Goal: Information Seeking & Learning: Learn about a topic

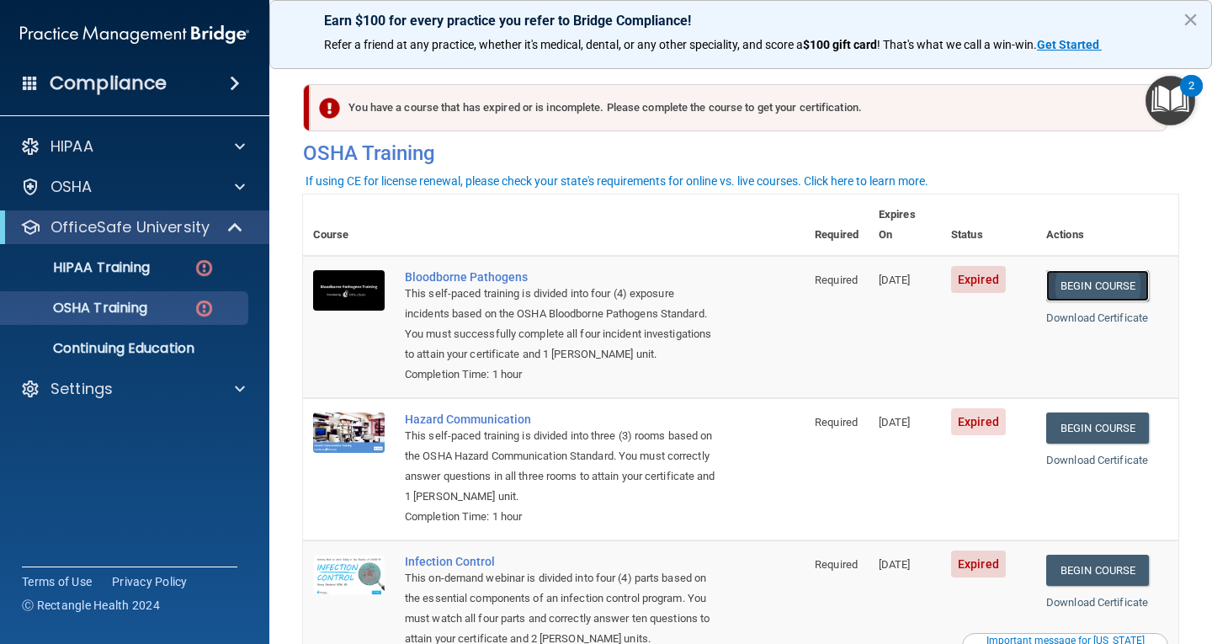
click at [1069, 270] on link "Begin Course" at bounding box center [1097, 285] width 103 height 31
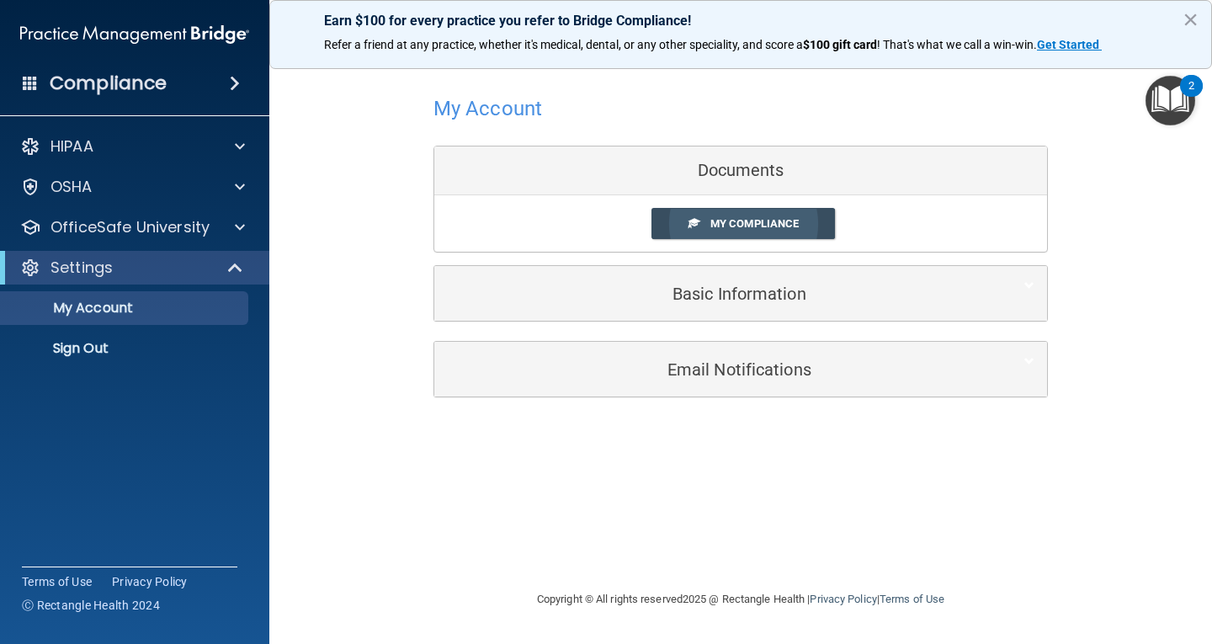
click at [710, 221] on span "My Compliance" at bounding box center [754, 223] width 88 height 13
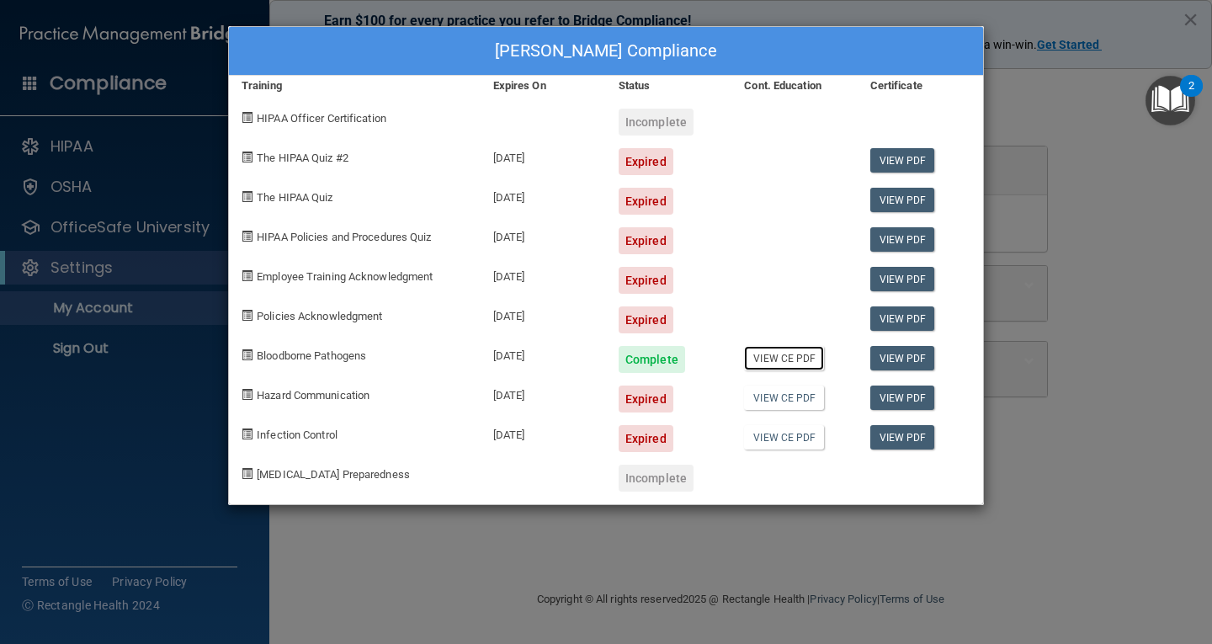
click at [799, 359] on link "View CE PDF" at bounding box center [784, 358] width 80 height 24
click at [1069, 310] on div "Sarah Spencer's Compliance Training Expires On Status Cont. Education Certifica…" at bounding box center [606, 322] width 1212 height 644
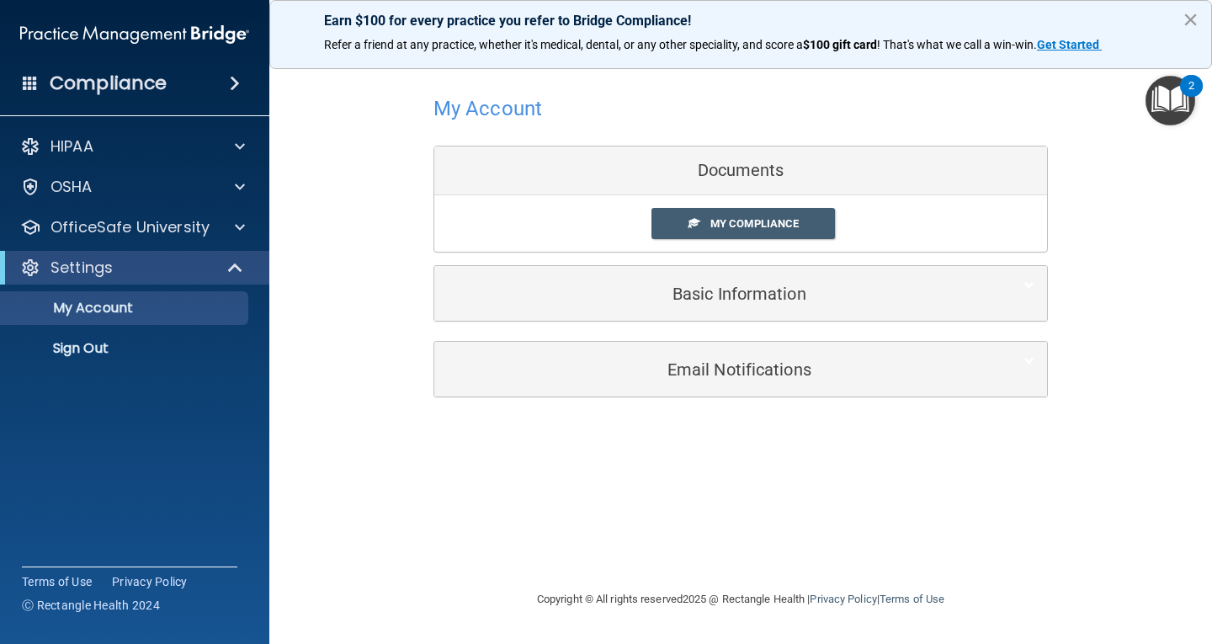
click at [1191, 18] on button "×" at bounding box center [1190, 19] width 16 height 27
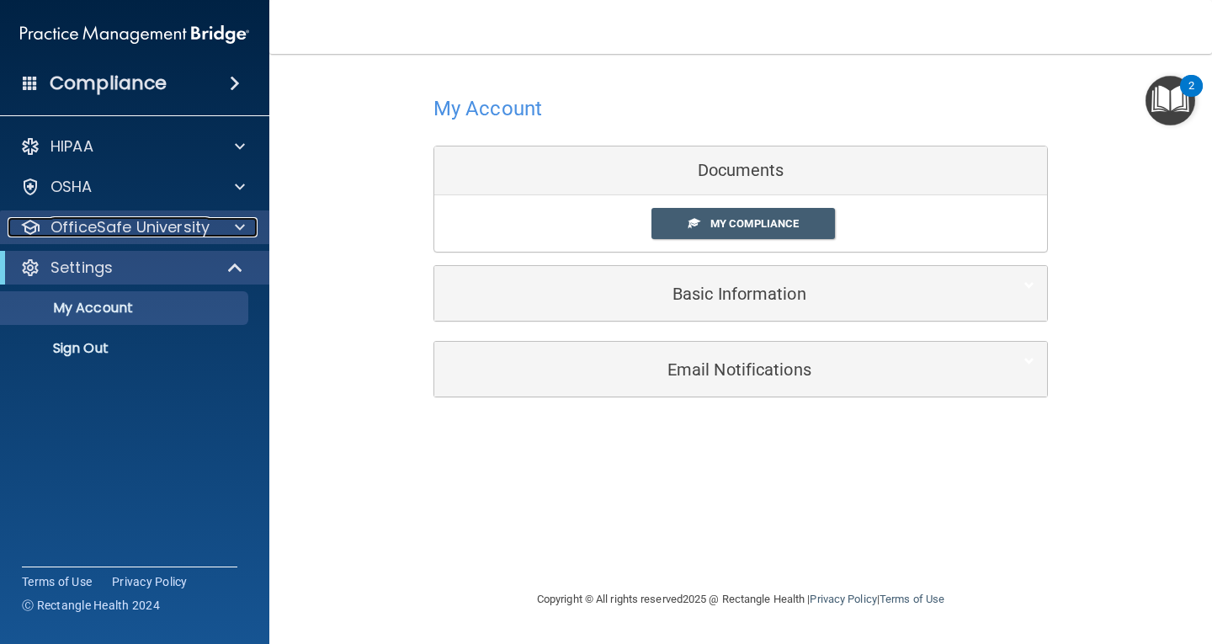
click at [154, 220] on p "OfficeSafe University" at bounding box center [129, 227] width 159 height 20
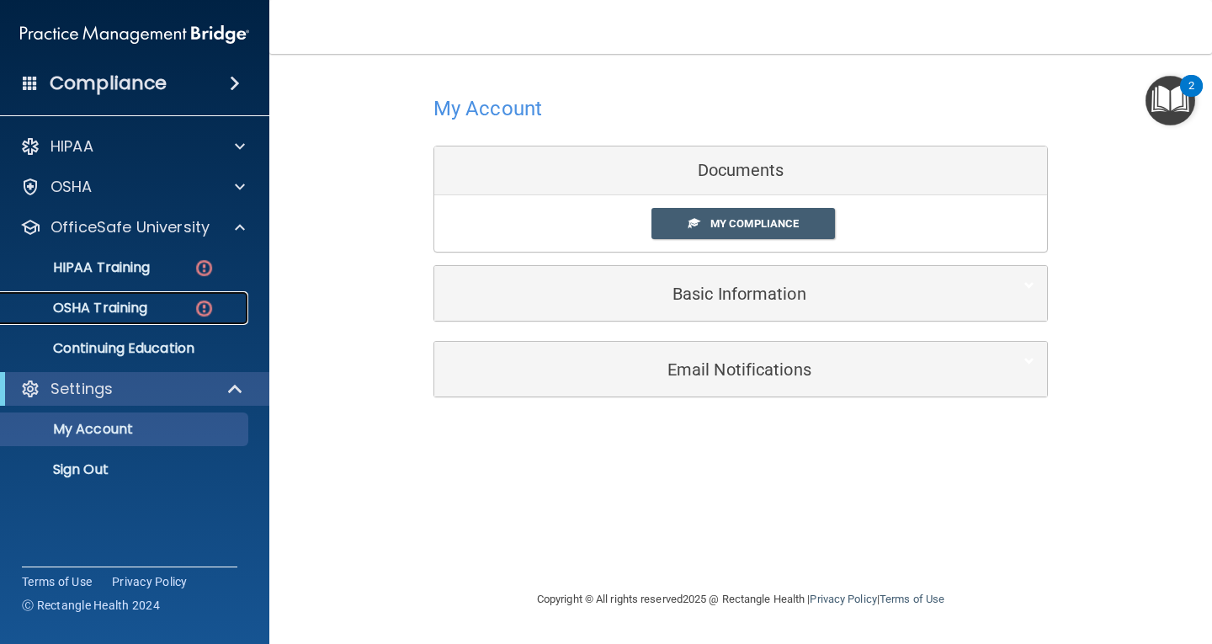
click at [138, 310] on p "OSHA Training" at bounding box center [79, 308] width 136 height 17
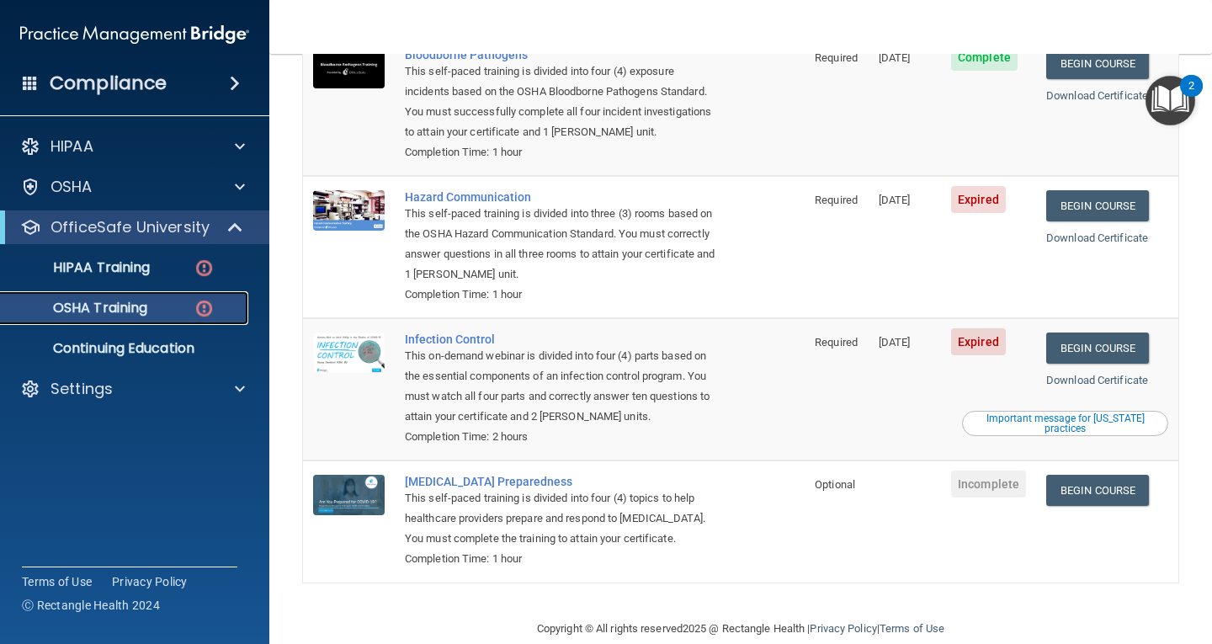
scroll to position [231, 0]
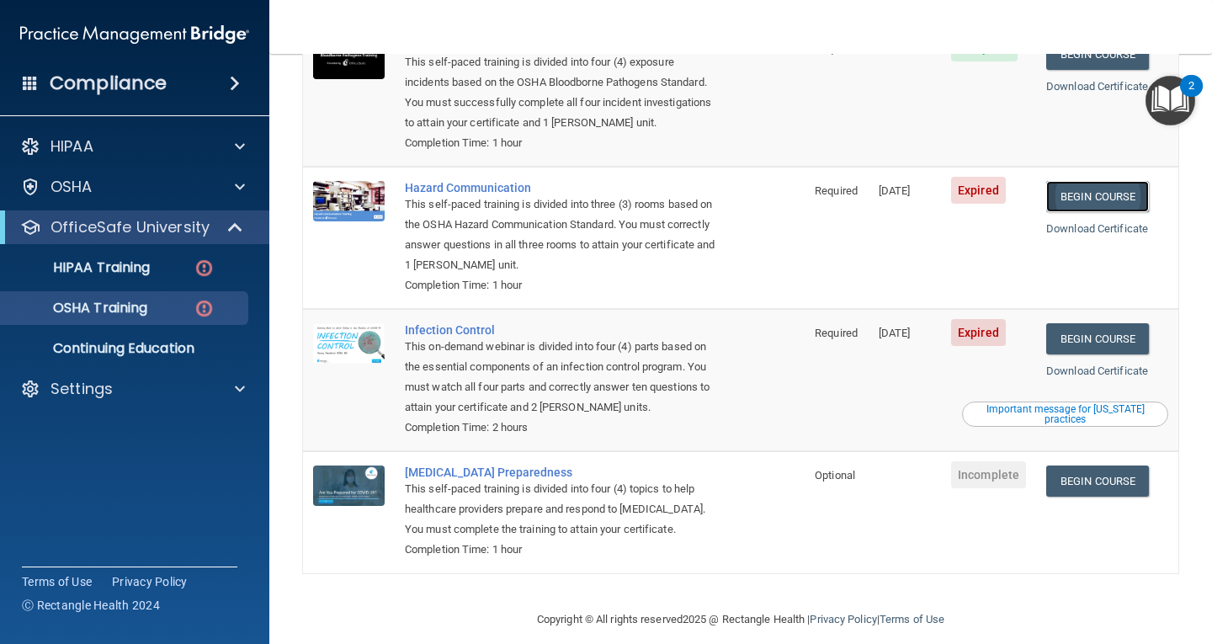
click at [1138, 181] on link "Begin Course" at bounding box center [1097, 196] width 103 height 31
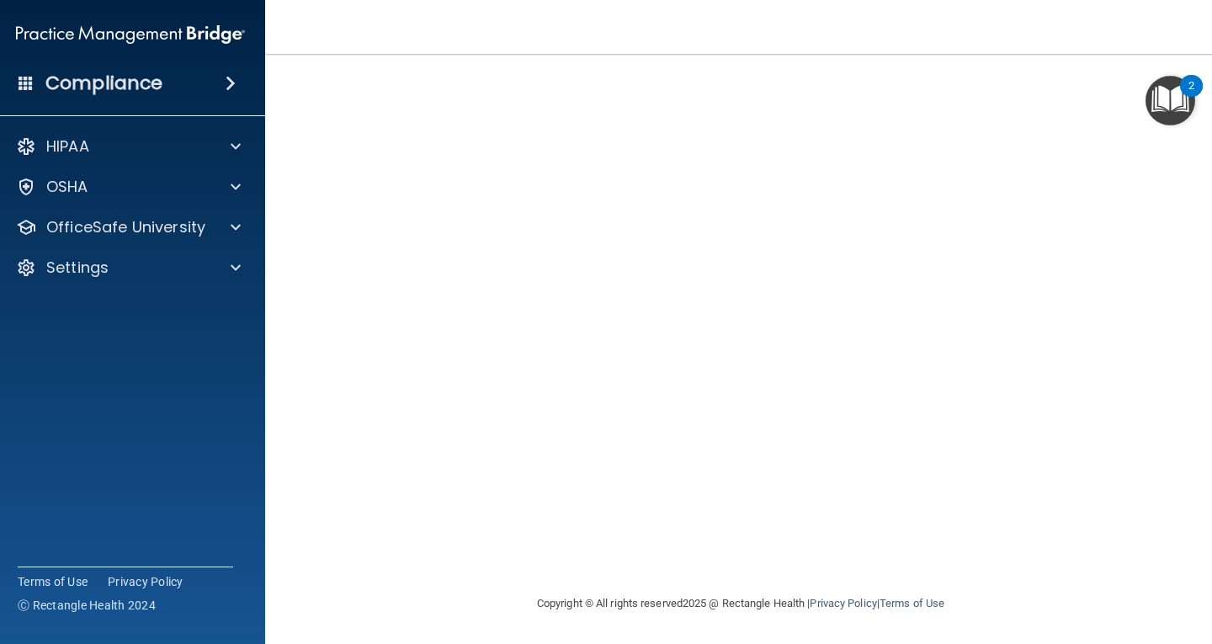
scroll to position [30, 0]
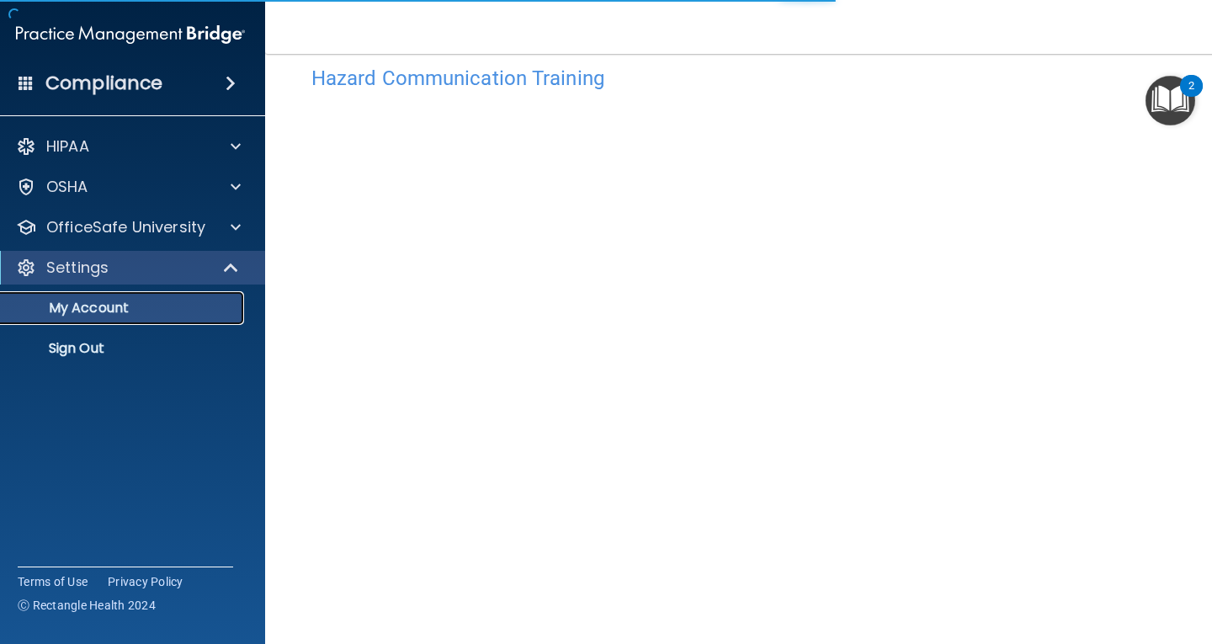
click at [152, 310] on p "My Account" at bounding box center [122, 308] width 230 height 17
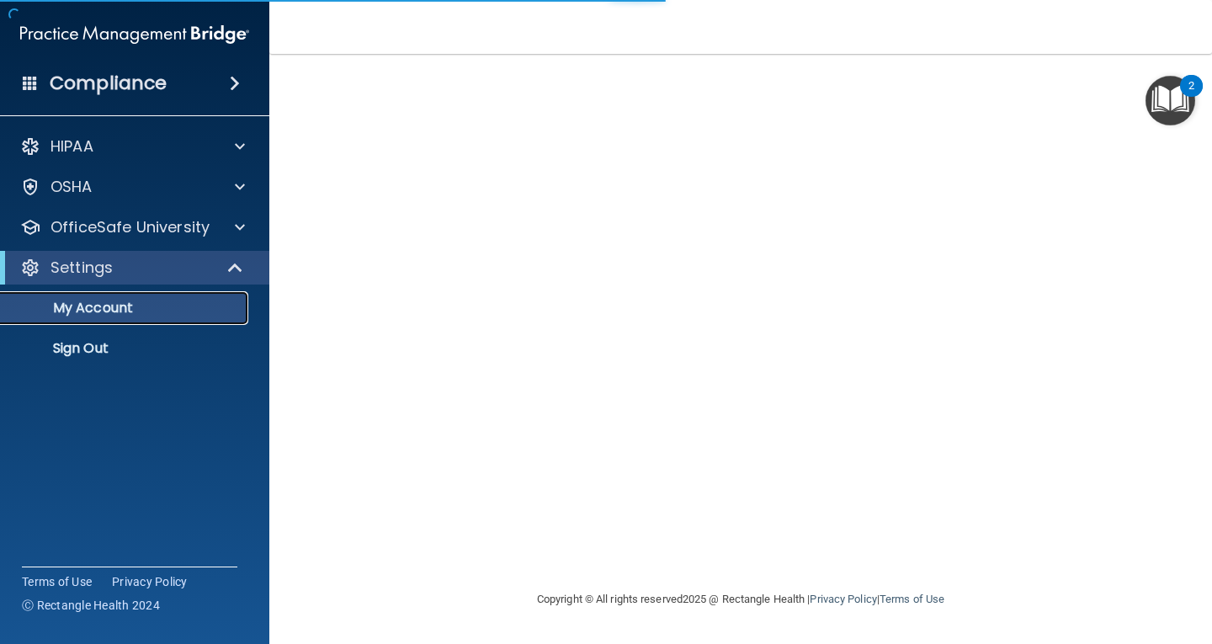
click at [193, 301] on p "My Account" at bounding box center [126, 308] width 230 height 17
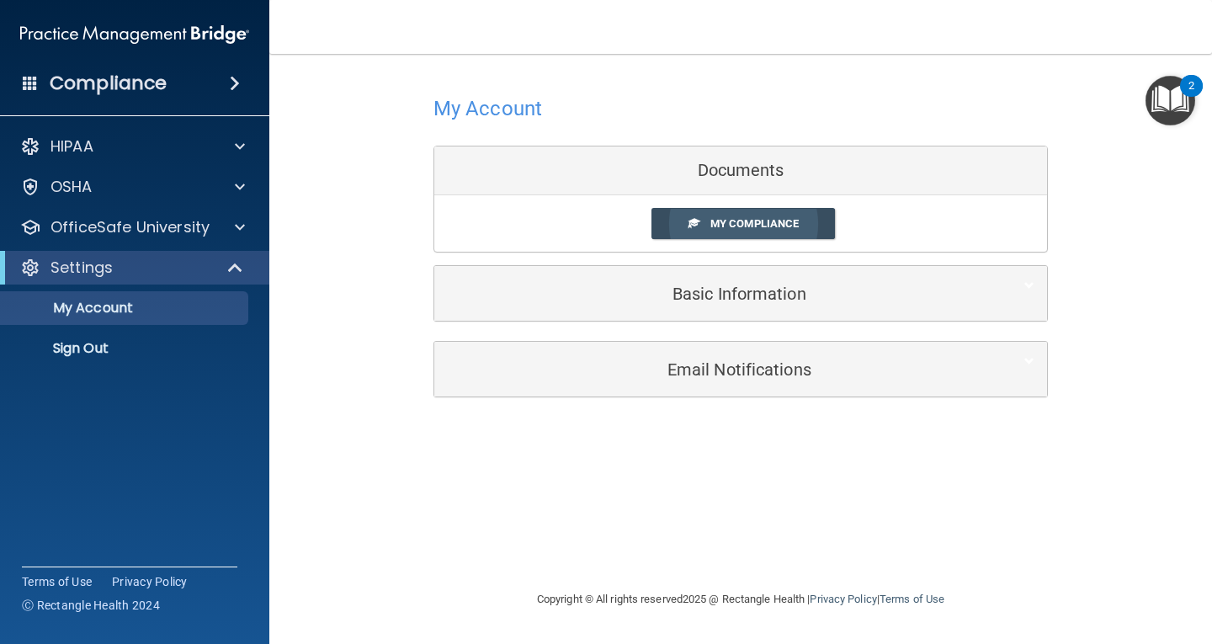
click at [740, 225] on span "My Compliance" at bounding box center [754, 223] width 88 height 13
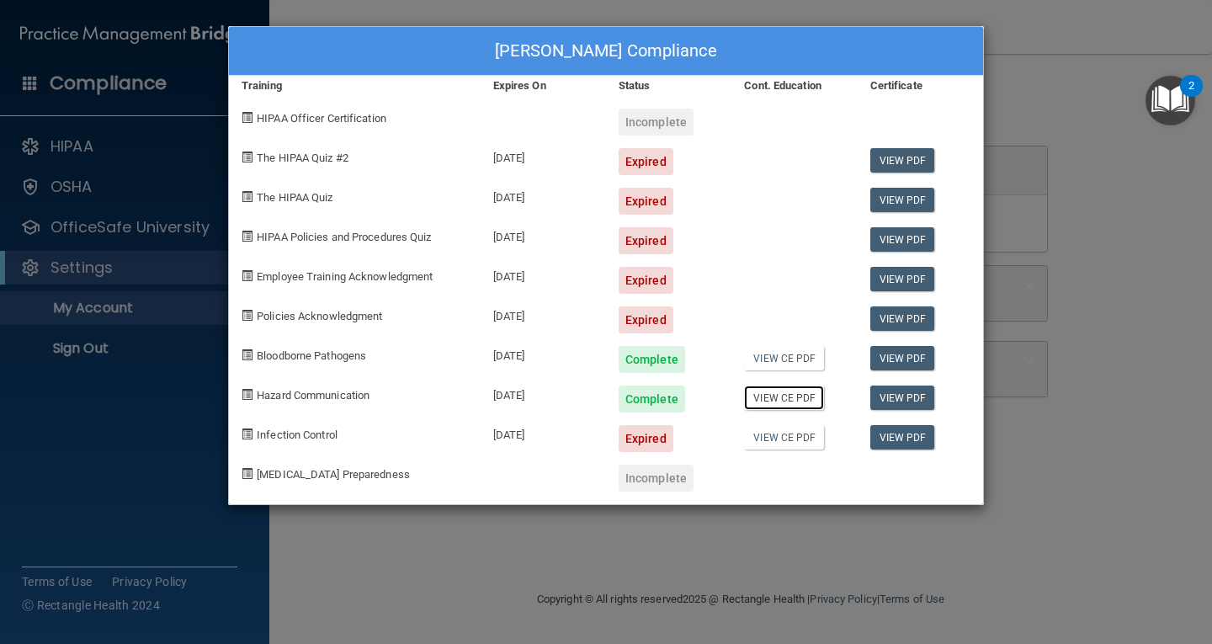
click at [778, 397] on link "View CE PDF" at bounding box center [784, 397] width 80 height 24
click at [161, 454] on div "Sarah Spencer's Compliance Training Expires On Status Cont. Education Certifica…" at bounding box center [606, 322] width 1212 height 644
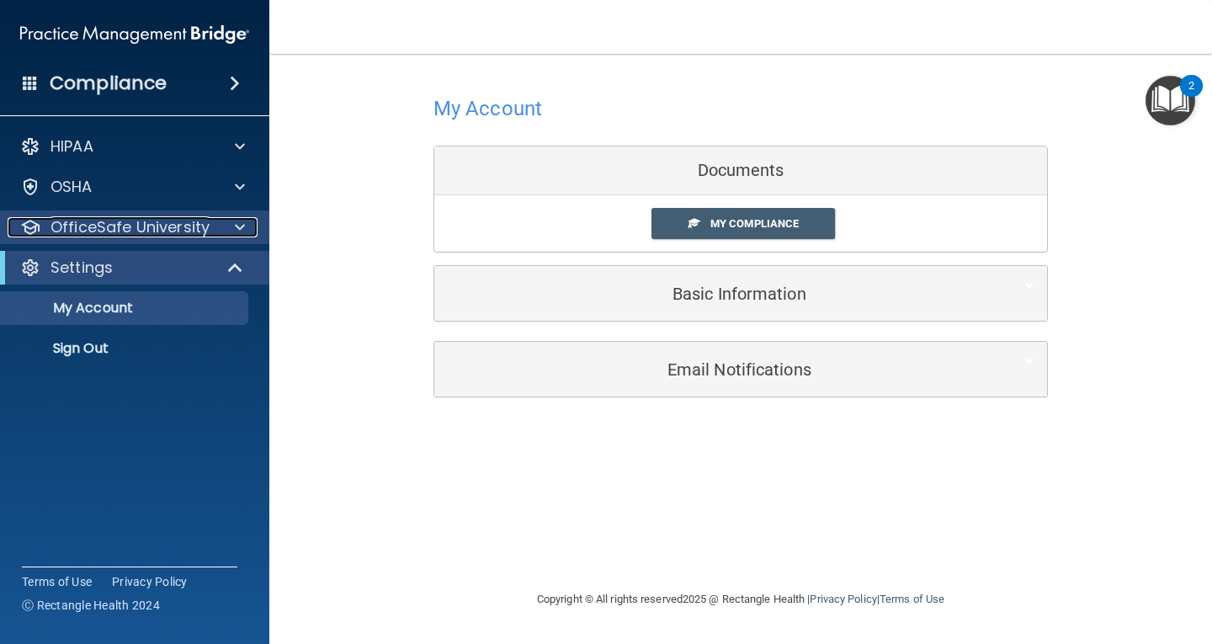
click at [149, 226] on p "OfficeSafe University" at bounding box center [129, 227] width 159 height 20
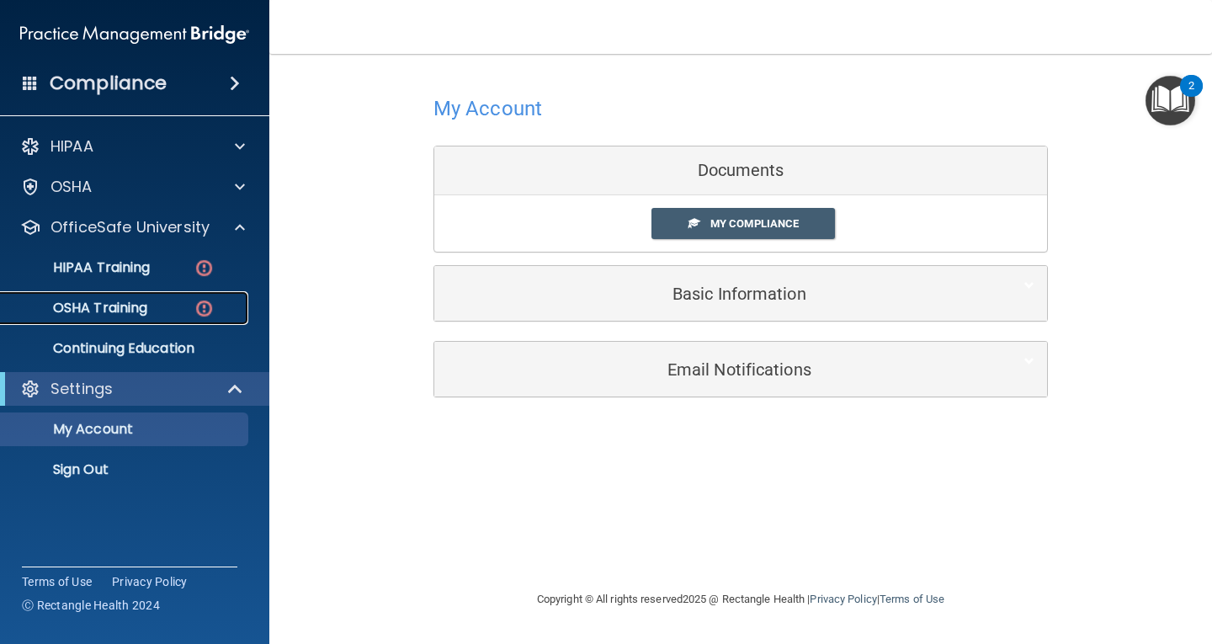
click at [169, 307] on div "OSHA Training" at bounding box center [126, 308] width 230 height 17
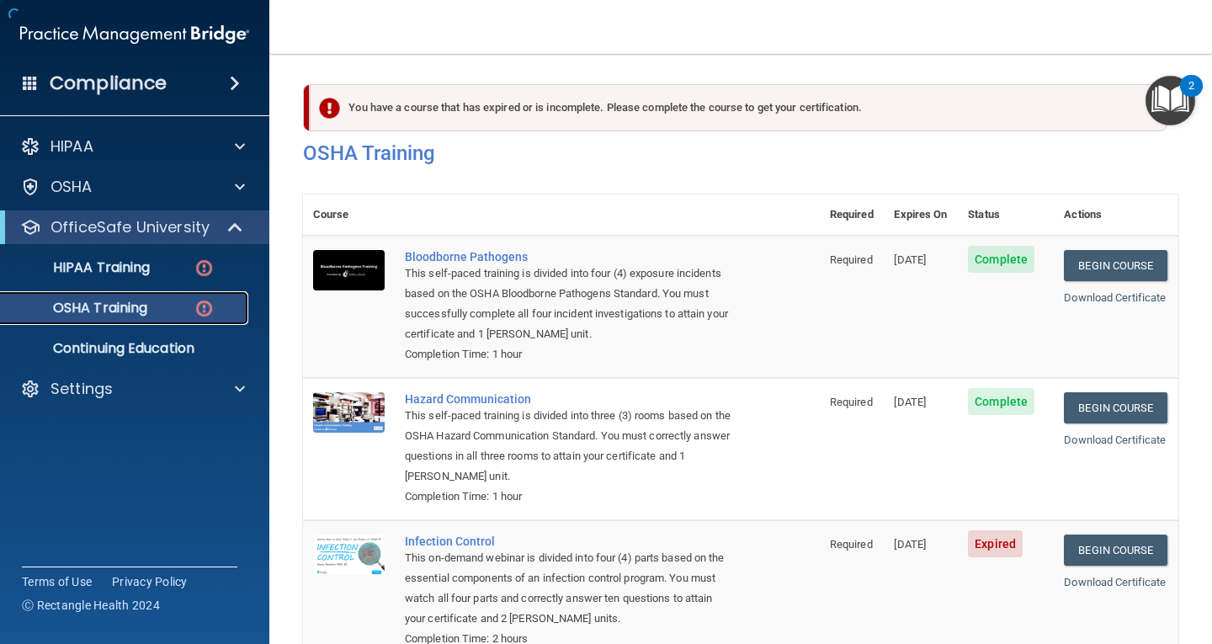
click at [188, 305] on div "OSHA Training" at bounding box center [126, 308] width 230 height 17
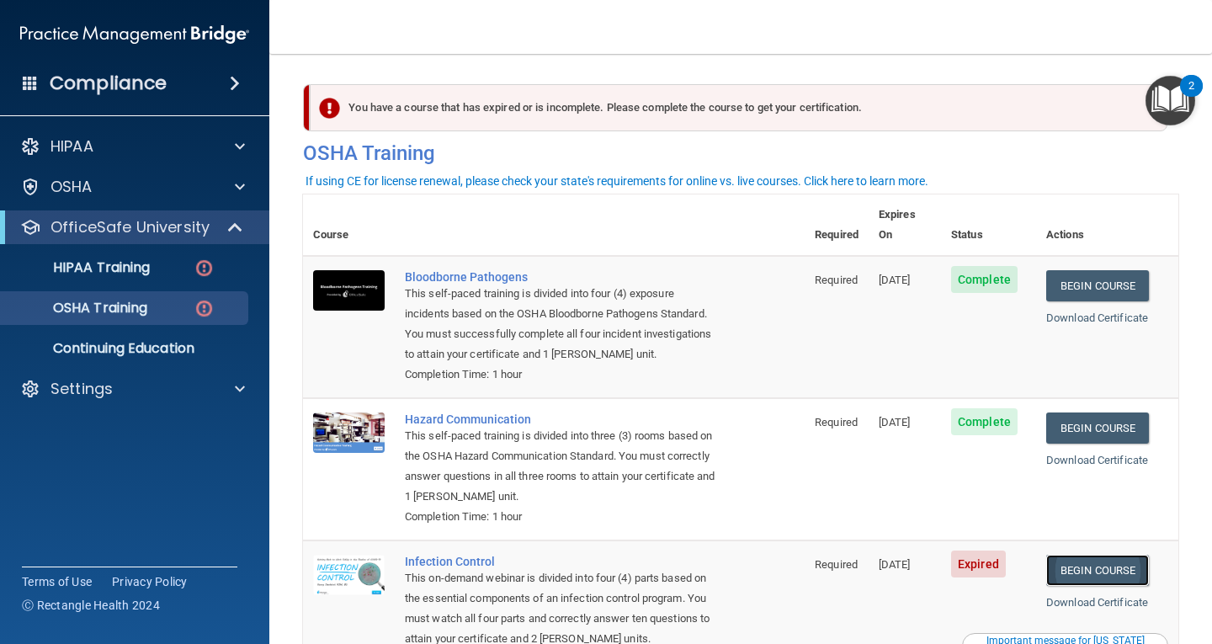
click at [1073, 559] on link "Begin Course" at bounding box center [1097, 570] width 103 height 31
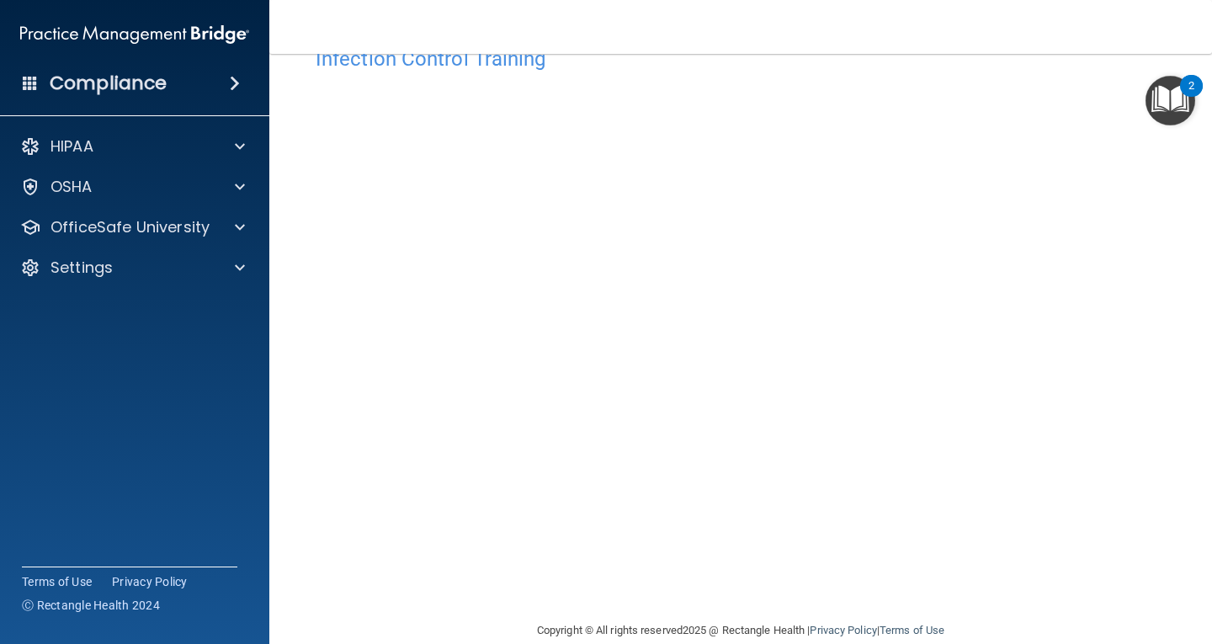
scroll to position [77, 0]
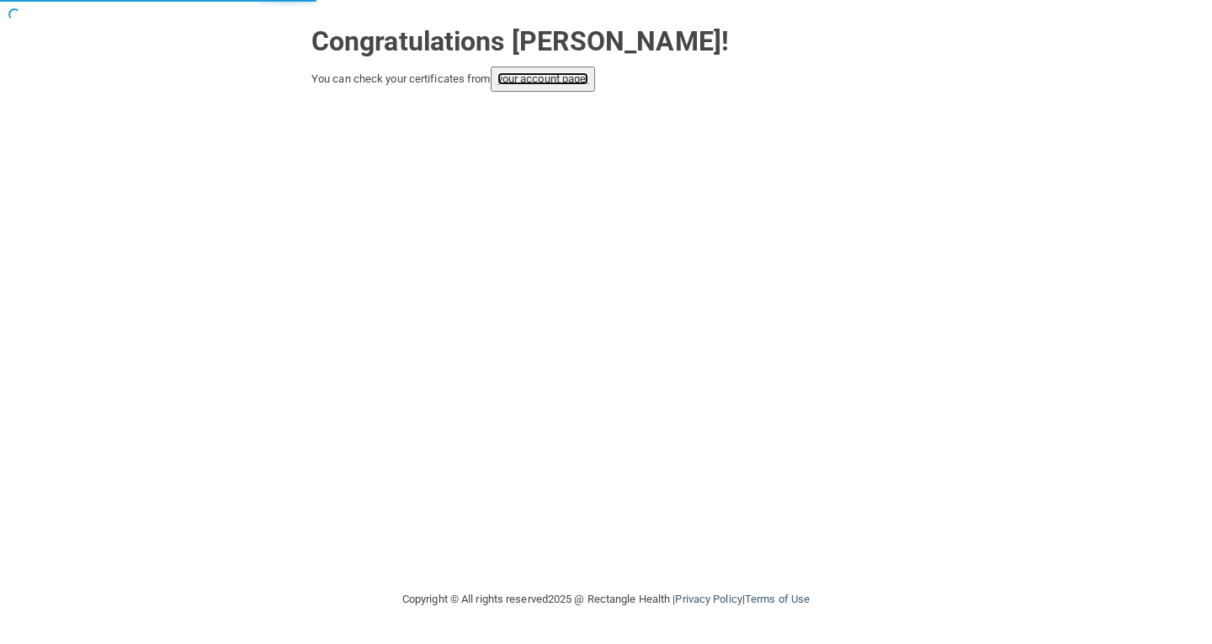
click at [534, 78] on link "your account page!" at bounding box center [543, 78] width 92 height 13
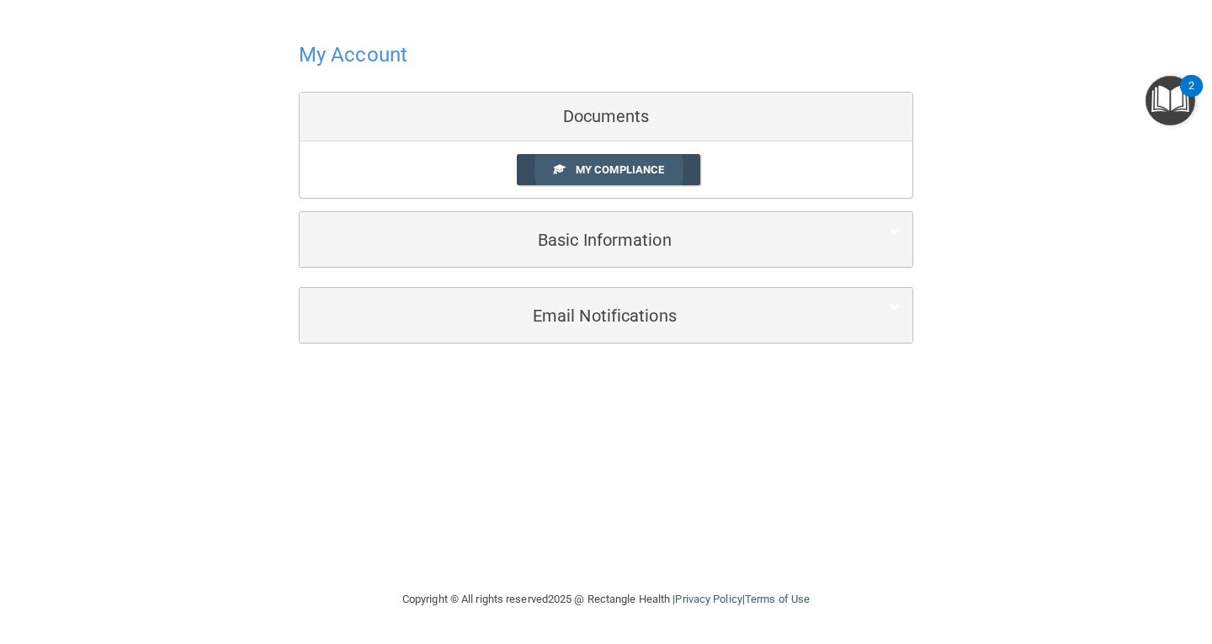
click at [623, 176] on span "My Compliance" at bounding box center [620, 169] width 88 height 13
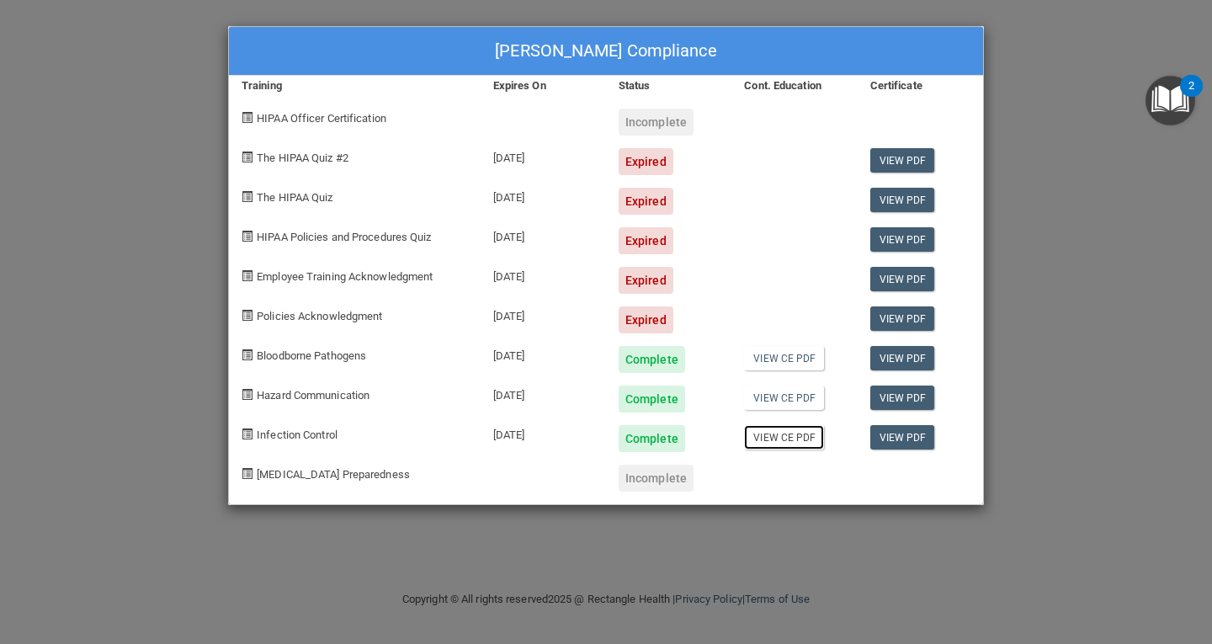
click at [790, 435] on link "View CE PDF" at bounding box center [784, 437] width 80 height 24
click at [891, 355] on link "View PDF" at bounding box center [902, 358] width 65 height 24
click at [896, 400] on link "View PDF" at bounding box center [902, 397] width 65 height 24
click at [909, 436] on link "View PDF" at bounding box center [902, 437] width 65 height 24
